Goal: Task Accomplishment & Management: Manage account settings

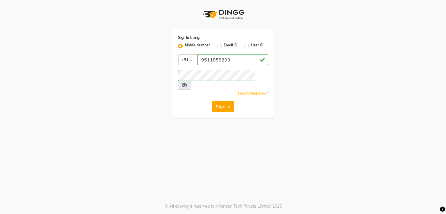
click at [224, 101] on button "Sign In" at bounding box center [223, 106] width 22 height 11
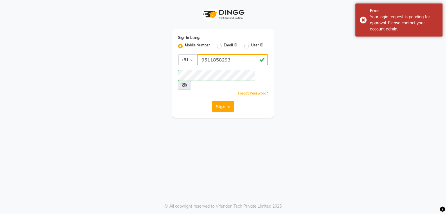
click at [233, 60] on input "9511858293" at bounding box center [233, 59] width 71 height 11
type input "7420933304"
click at [225, 101] on button "Sign In" at bounding box center [223, 106] width 22 height 11
click at [225, 101] on div "Sign In" at bounding box center [223, 106] width 90 height 11
click at [237, 62] on input "7420933304" at bounding box center [233, 59] width 71 height 11
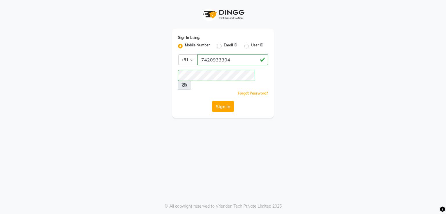
click at [295, 46] on div "Sign In Using: Mobile Number Email ID User ID Country Code × [PHONE_NUMBER] Rem…" at bounding box center [223, 59] width 331 height 118
